Goal: Task Accomplishment & Management: Manage account settings

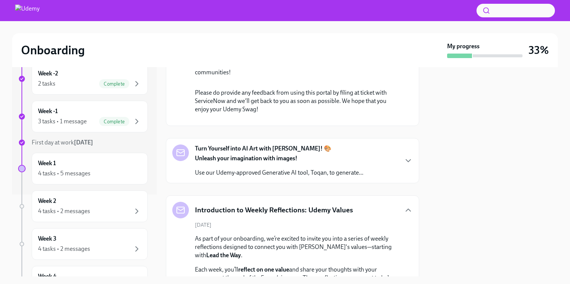
scroll to position [336, 0]
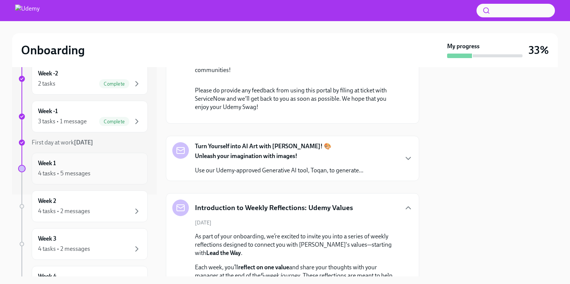
click at [138, 167] on div "Week 1 4 tasks • 5 messages" at bounding box center [89, 168] width 103 height 19
click at [141, 116] on div "Week -1 3 tasks • 1 message Complete" at bounding box center [90, 117] width 116 height 32
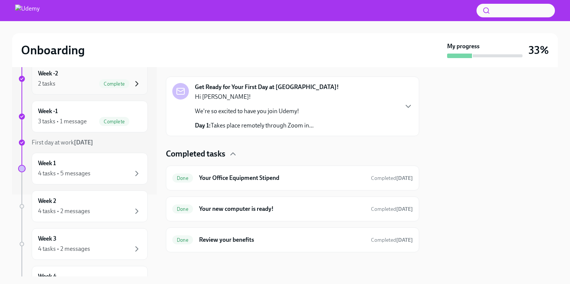
click at [138, 83] on icon "button" at bounding box center [136, 83] width 9 height 9
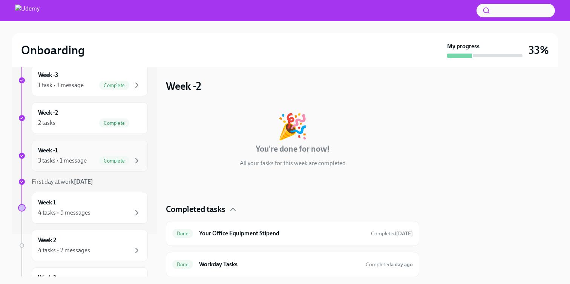
scroll to position [35, 0]
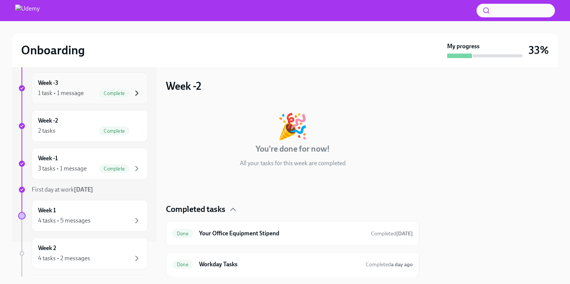
click at [132, 89] on icon "button" at bounding box center [136, 93] width 9 height 9
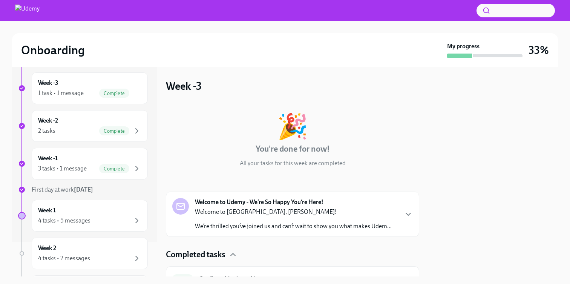
scroll to position [39, 0]
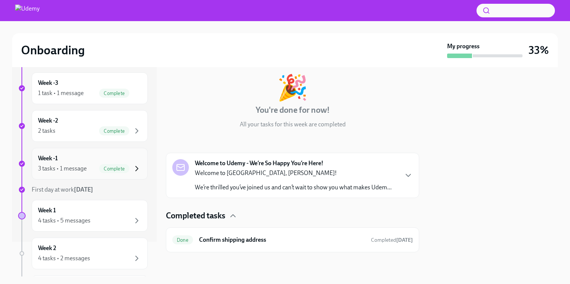
click at [139, 170] on icon "button" at bounding box center [136, 168] width 9 height 9
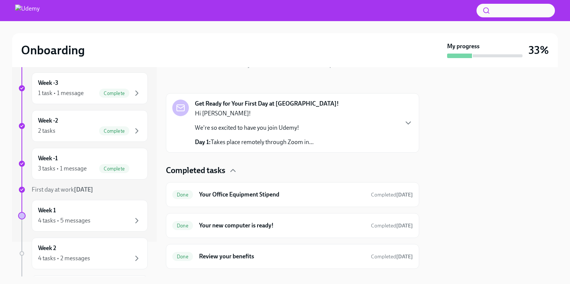
scroll to position [115, 0]
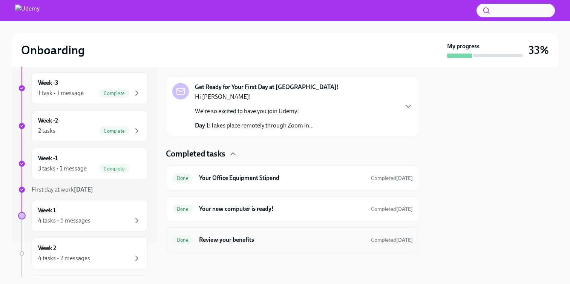
click at [263, 238] on h6 "Review your benefits" at bounding box center [282, 239] width 166 height 8
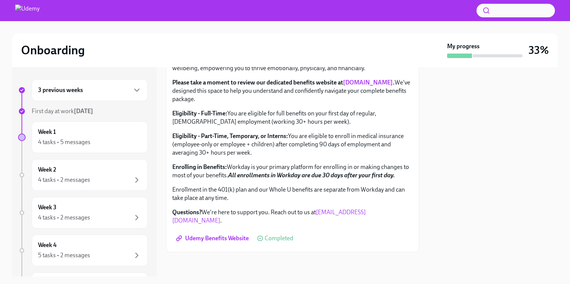
scroll to position [242, 0]
click at [113, 139] on div "4 tasks • 5 messages" at bounding box center [89, 142] width 103 height 9
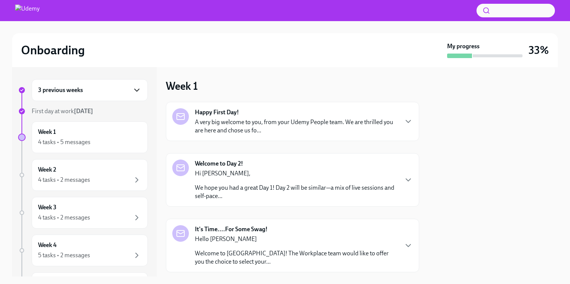
click at [137, 92] on icon "button" at bounding box center [136, 90] width 9 height 9
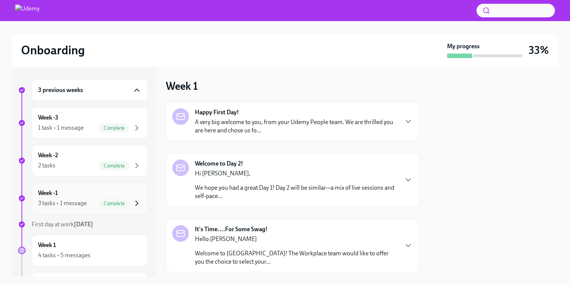
click at [135, 204] on icon "button" at bounding box center [136, 203] width 9 height 9
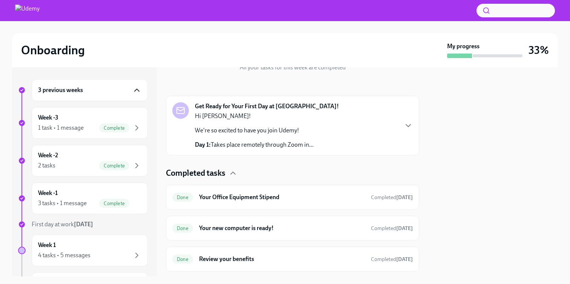
scroll to position [115, 0]
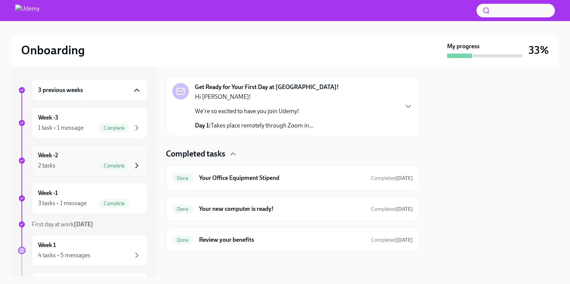
click at [139, 163] on icon "button" at bounding box center [136, 165] width 9 height 9
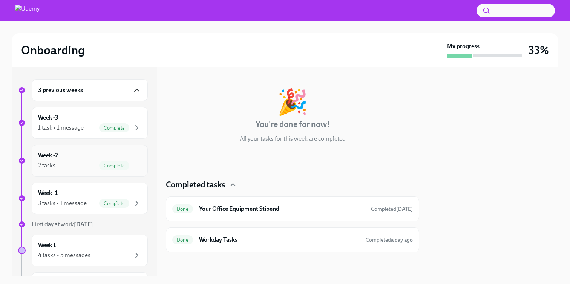
scroll to position [24, 0]
click at [265, 239] on h6 "Workday Tasks" at bounding box center [279, 239] width 161 height 8
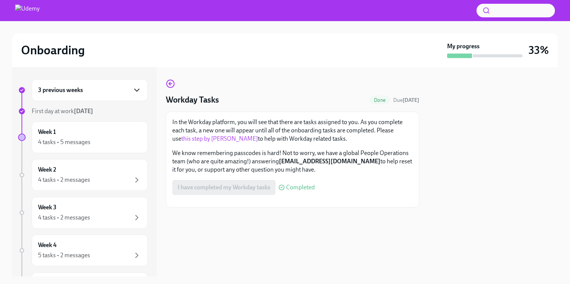
click at [139, 91] on icon "button" at bounding box center [136, 90] width 9 height 9
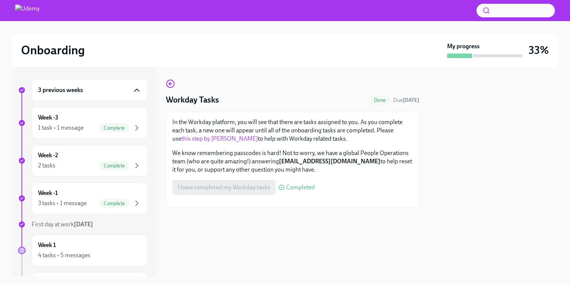
click at [139, 91] on icon "button" at bounding box center [136, 90] width 9 height 9
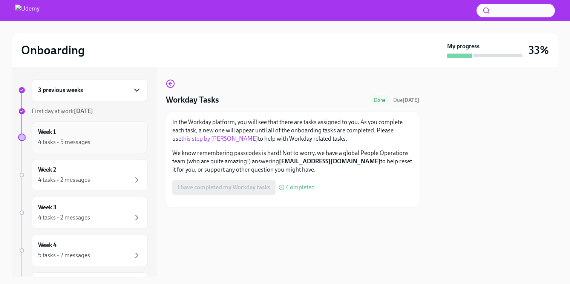
click at [121, 133] on div "Week 1 4 tasks • 5 messages" at bounding box center [89, 137] width 103 height 19
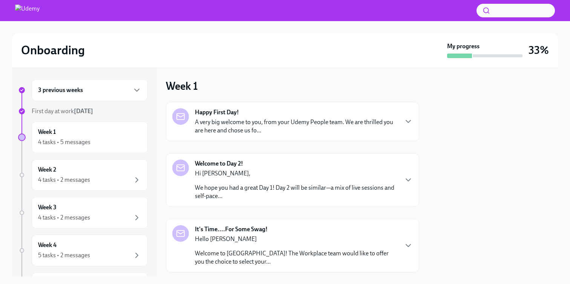
click at [402, 124] on div "Happy First Day! A very big welcome to you, from your Udemy People team. We are…" at bounding box center [292, 121] width 240 height 26
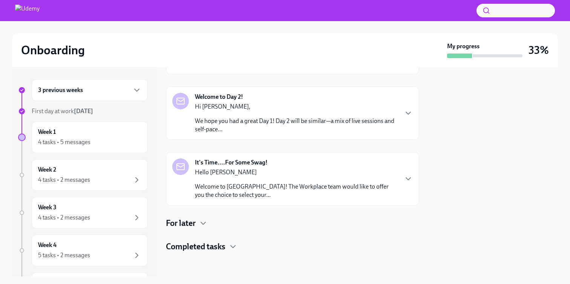
scroll to position [407, 0]
click at [404, 118] on icon "button" at bounding box center [408, 113] width 9 height 9
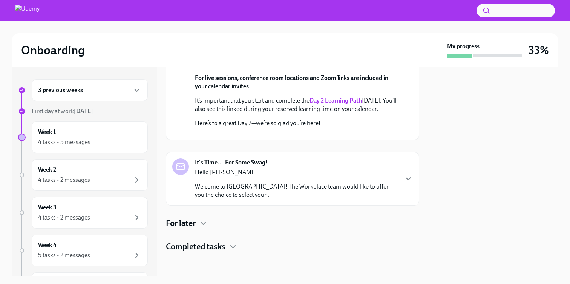
scroll to position [640, 0]
click at [405, 176] on icon "button" at bounding box center [408, 178] width 9 height 9
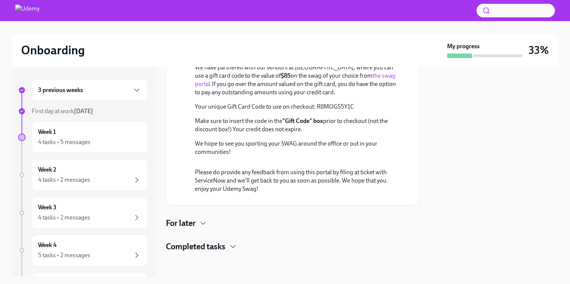
scroll to position [960, 0]
click at [194, 222] on h4 "For later" at bounding box center [181, 222] width 30 height 11
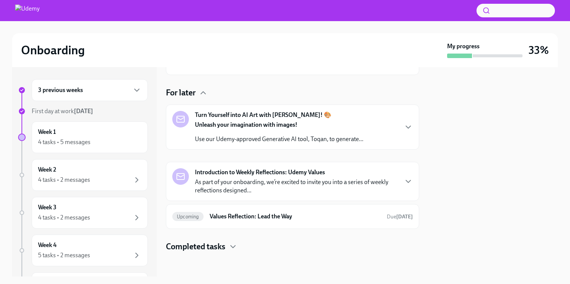
scroll to position [1085, 0]
click at [402, 183] on div "Introduction to Weekly Reflections: Udemy Values As part of your onboarding, we…" at bounding box center [292, 181] width 240 height 26
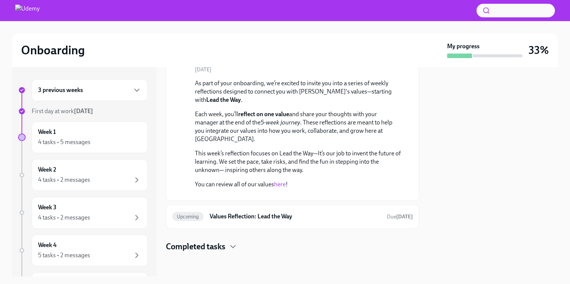
scroll to position [1291, 0]
click at [398, 222] on div "Upcoming Values Reflection: Lead the Way Due [DATE]" at bounding box center [292, 216] width 240 height 12
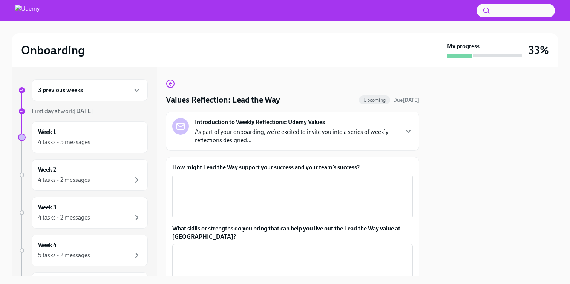
click at [172, 89] on div "Values Reflection: Lead the Way Upcoming Due [DATE] Introduction to Weekly Refl…" at bounding box center [292, 197] width 253 height 236
click at [171, 84] on icon "button" at bounding box center [170, 84] width 3 height 0
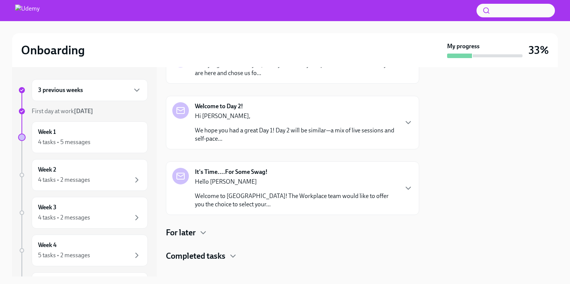
scroll to position [67, 0]
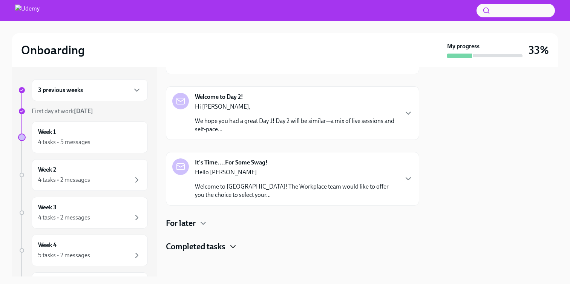
click at [231, 246] on icon "button" at bounding box center [232, 246] width 9 height 9
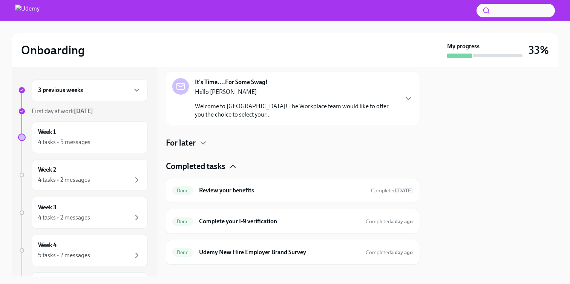
scroll to position [159, 0]
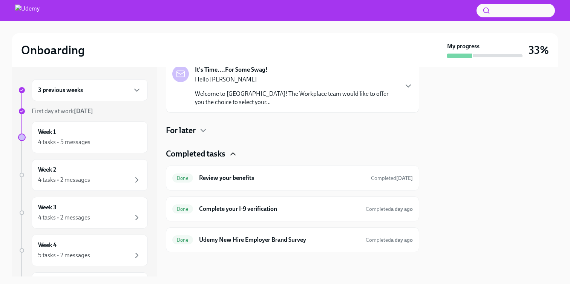
click at [234, 153] on icon "button" at bounding box center [233, 154] width 5 height 2
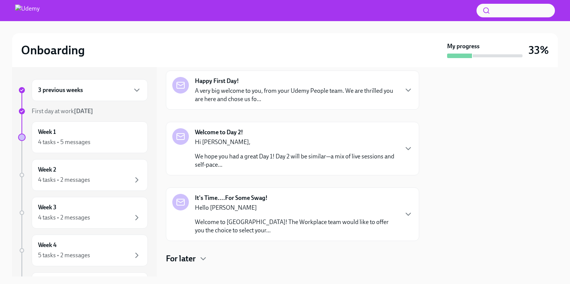
scroll to position [0, 0]
